Goal: Task Accomplishment & Management: Manage account settings

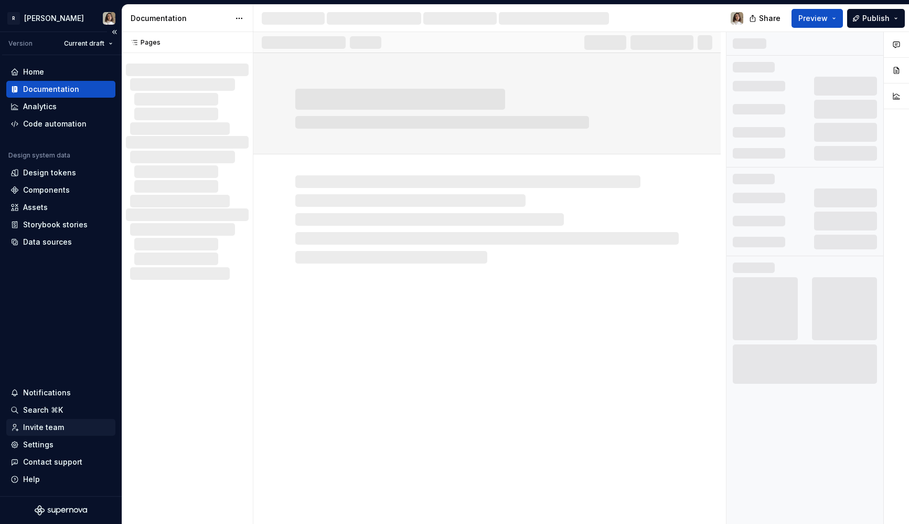
click at [50, 432] on div "Invite team" at bounding box center [43, 427] width 41 height 10
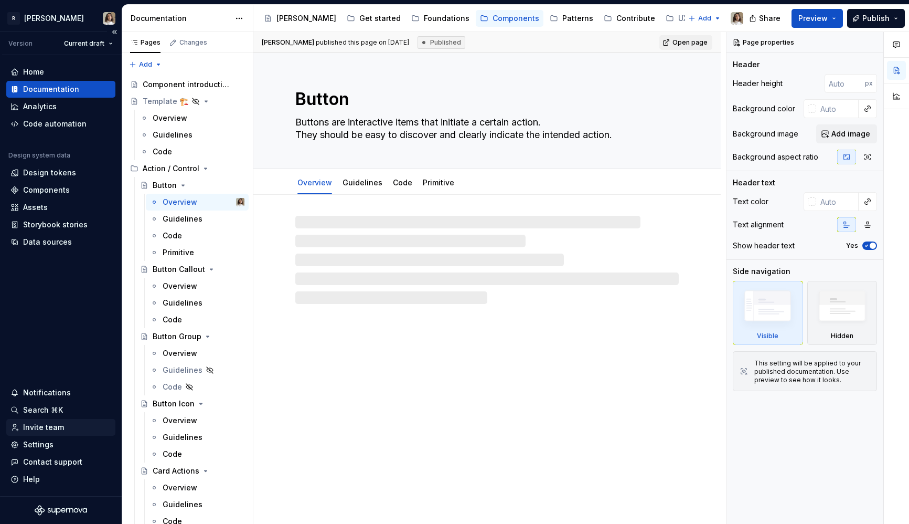
type textarea "*"
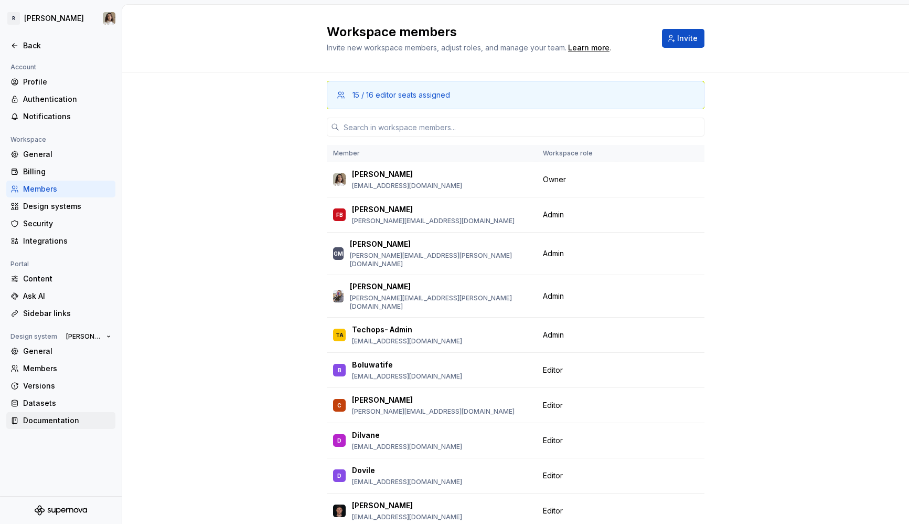
click at [61, 423] on div "Documentation" at bounding box center [67, 420] width 88 height 10
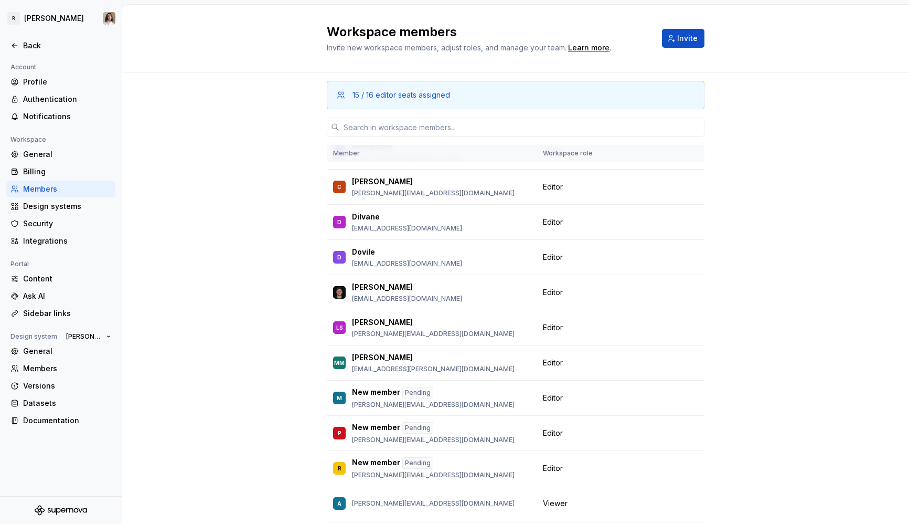
scroll to position [221, 0]
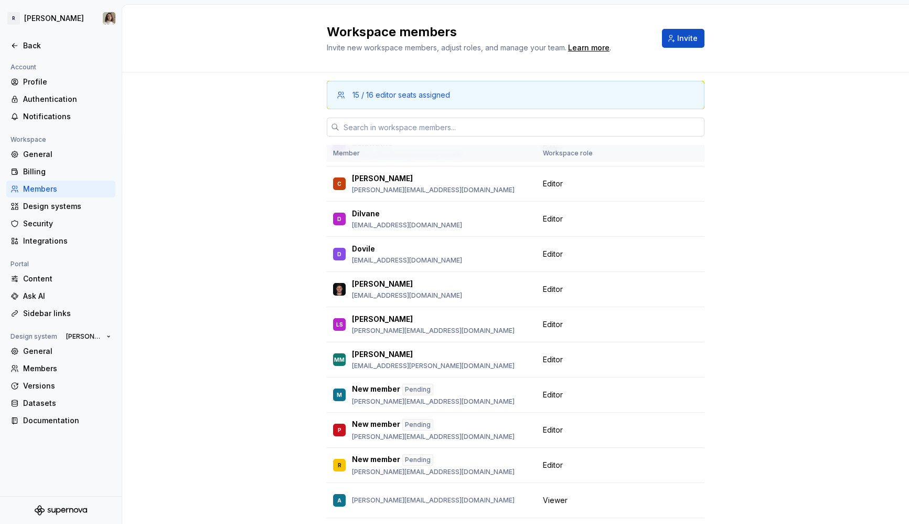
click at [374, 134] on input "text" at bounding box center [521, 127] width 365 height 19
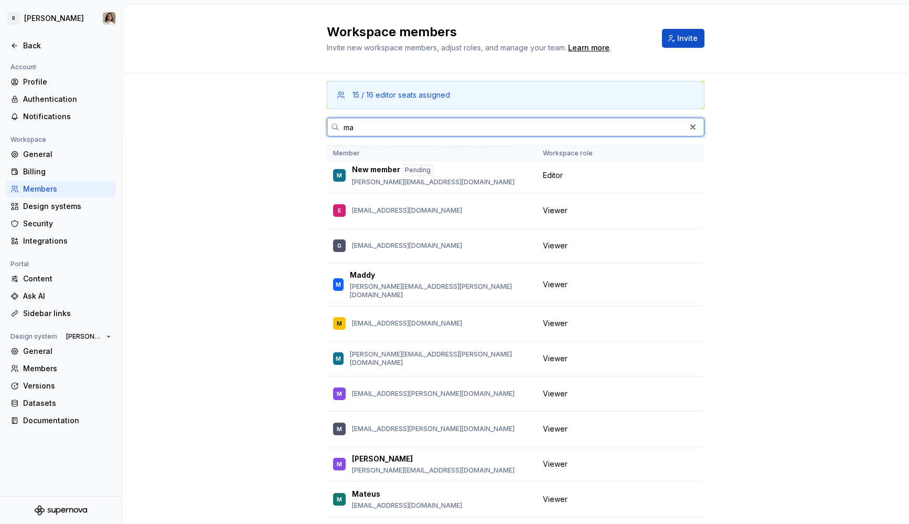
scroll to position [0, 0]
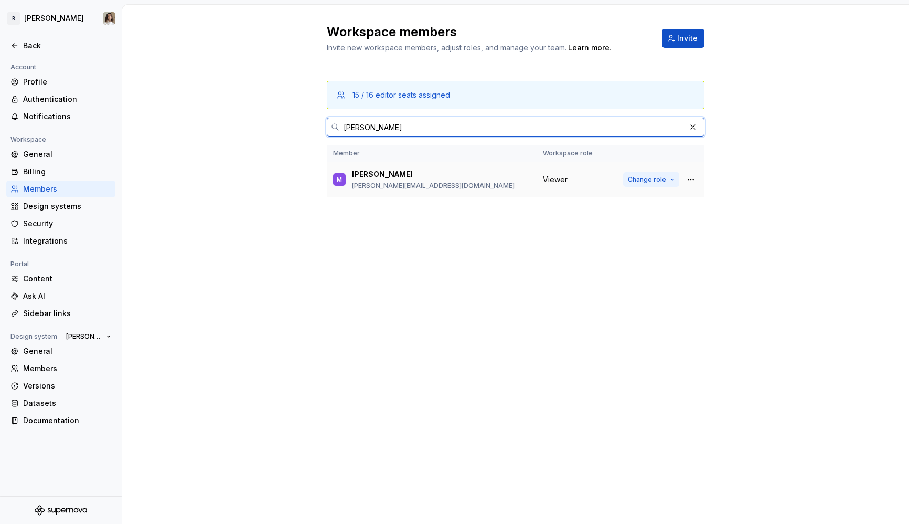
type input "[PERSON_NAME]"
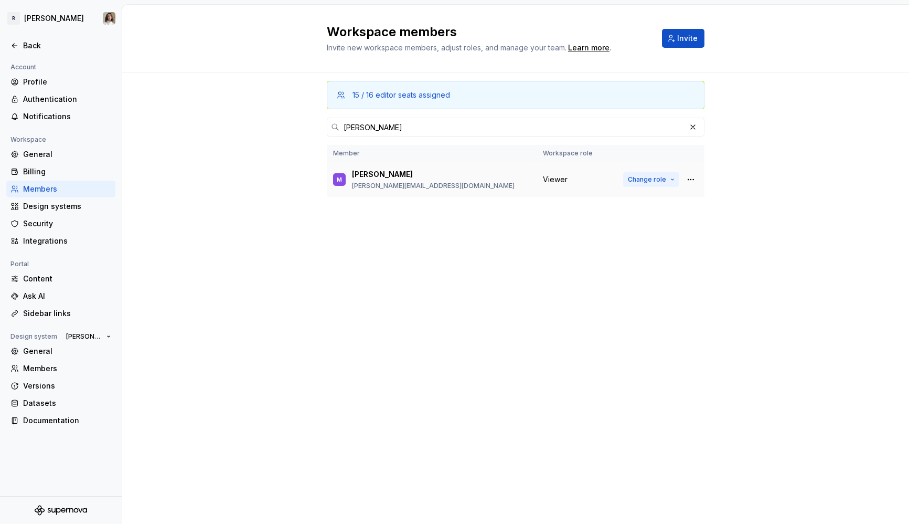
click at [663, 175] on span "Change role" at bounding box center [647, 179] width 38 height 8
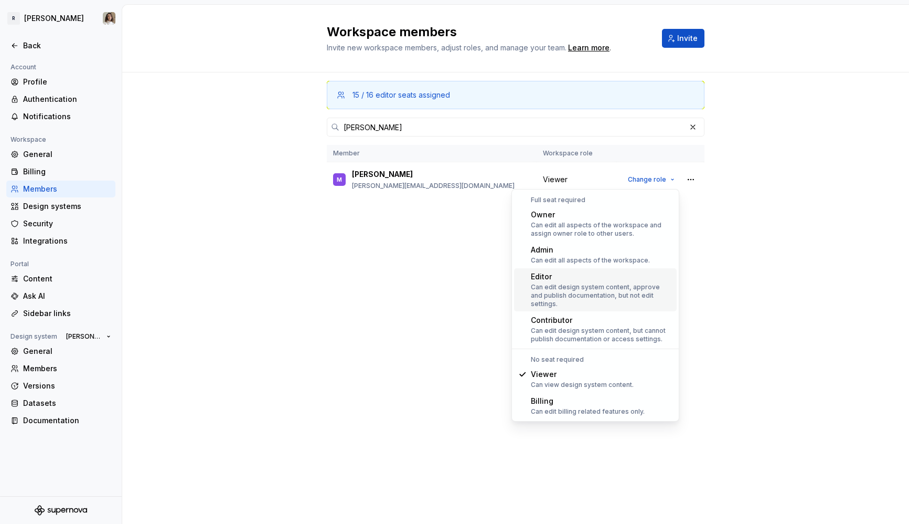
click at [571, 282] on div "Editor Can edit design system content, approve and publish documentation, but n…" at bounding box center [602, 289] width 142 height 37
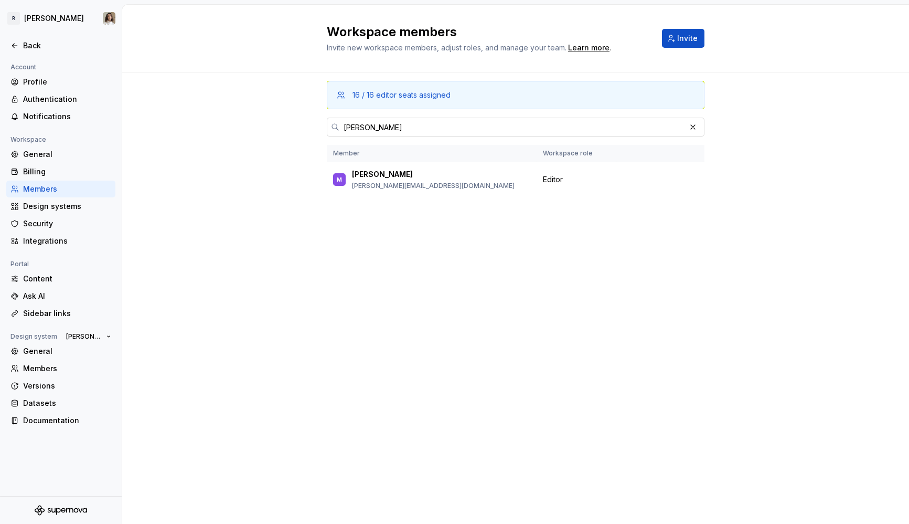
click at [378, 129] on input "[PERSON_NAME]" at bounding box center [512, 127] width 346 height 19
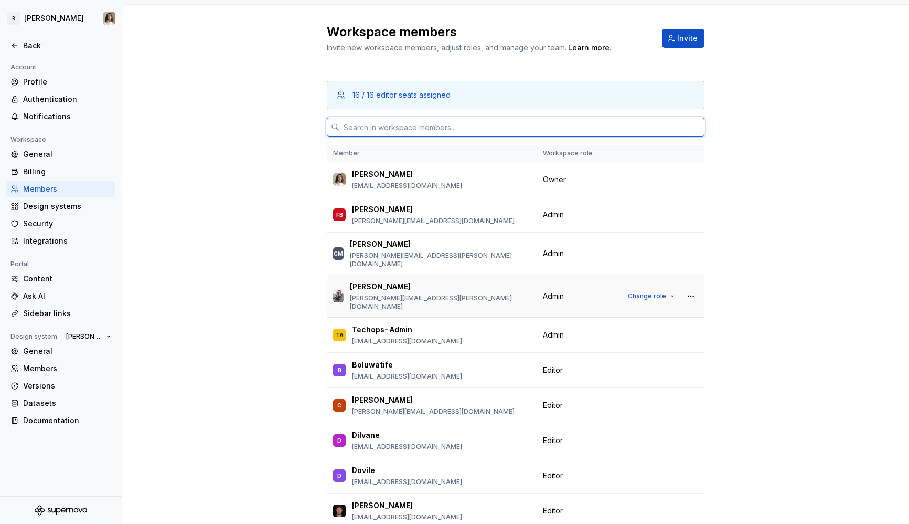
scroll to position [52, 0]
